Goal: Entertainment & Leisure: Consume media (video, audio)

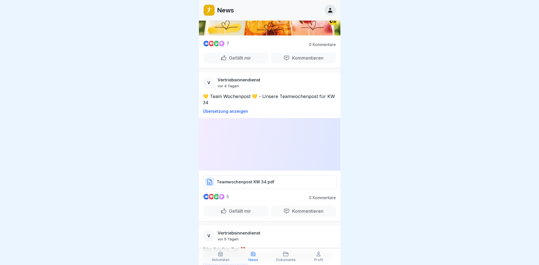
scroll to position [226, 0]
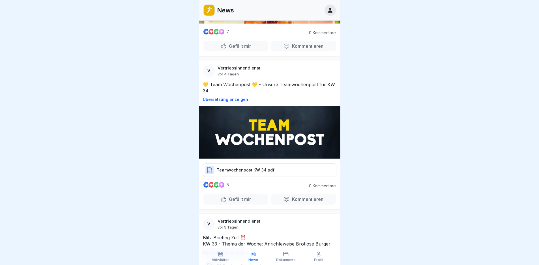
click at [252, 167] on p "Teamwochenpost KW 34.pdf" at bounding box center [246, 170] width 58 height 6
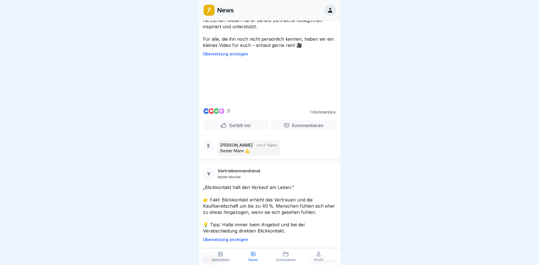
scroll to position [792, 0]
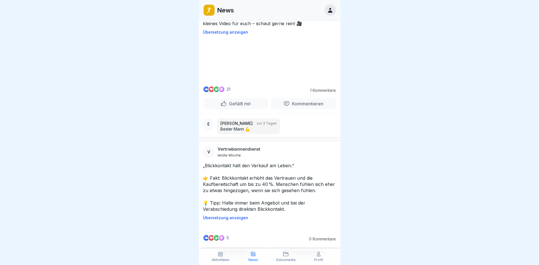
click at [284, 81] on video at bounding box center [269, 60] width 85 height 42
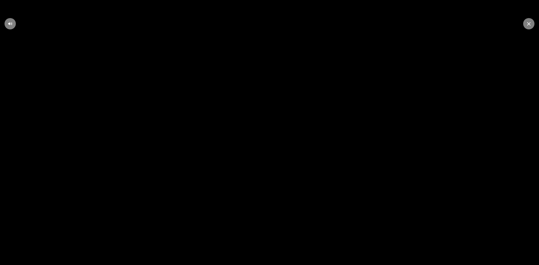
click at [529, 25] on icon at bounding box center [528, 23] width 3 height 3
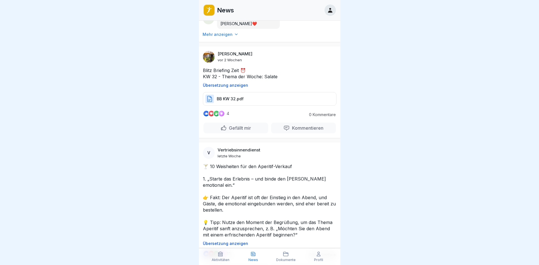
scroll to position [3665, 0]
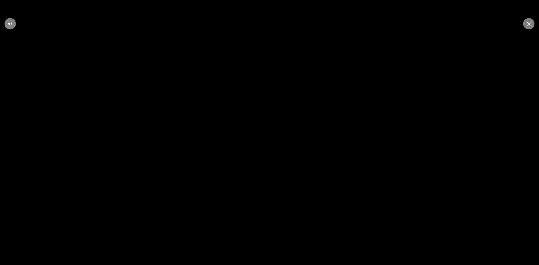
click at [529, 21] on div at bounding box center [528, 23] width 11 height 11
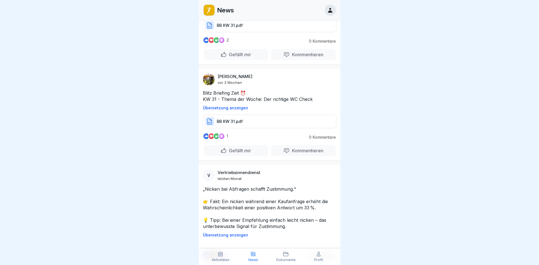
scroll to position [6315, 0]
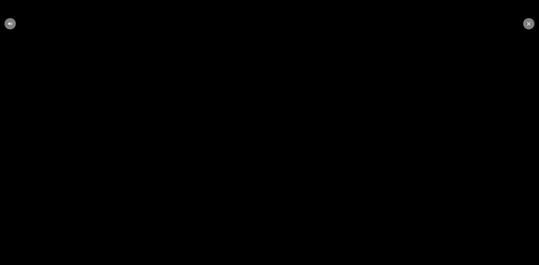
click at [528, 22] on icon at bounding box center [528, 24] width 3 height 4
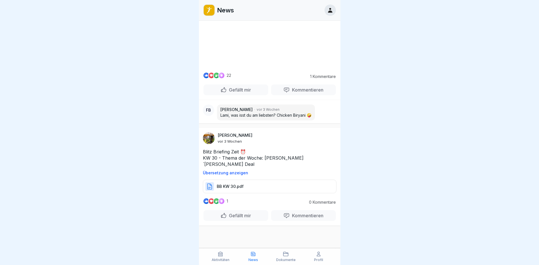
scroll to position [0, 0]
click at [269, 68] on video at bounding box center [269, 46] width 85 height 42
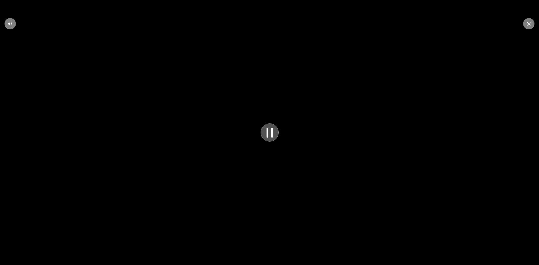
scroll to position [8376, 0]
click at [528, 23] on icon at bounding box center [528, 23] width 3 height 3
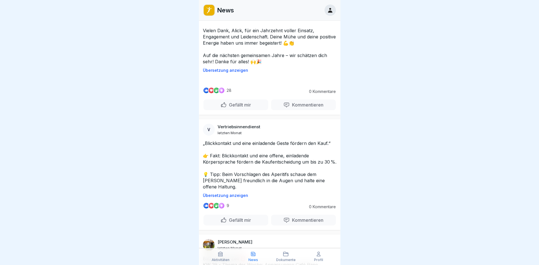
scroll to position [10978, 0]
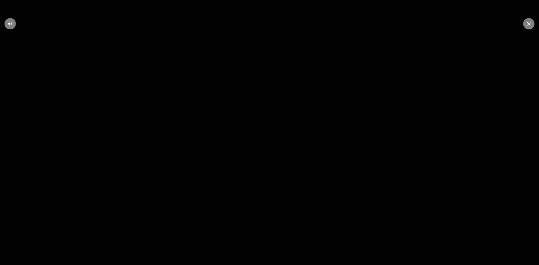
click at [528, 24] on icon at bounding box center [528, 23] width 3 height 3
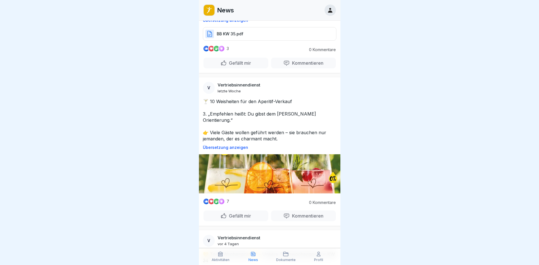
scroll to position [0, 0]
